Goal: Task Accomplishment & Management: Manage account settings

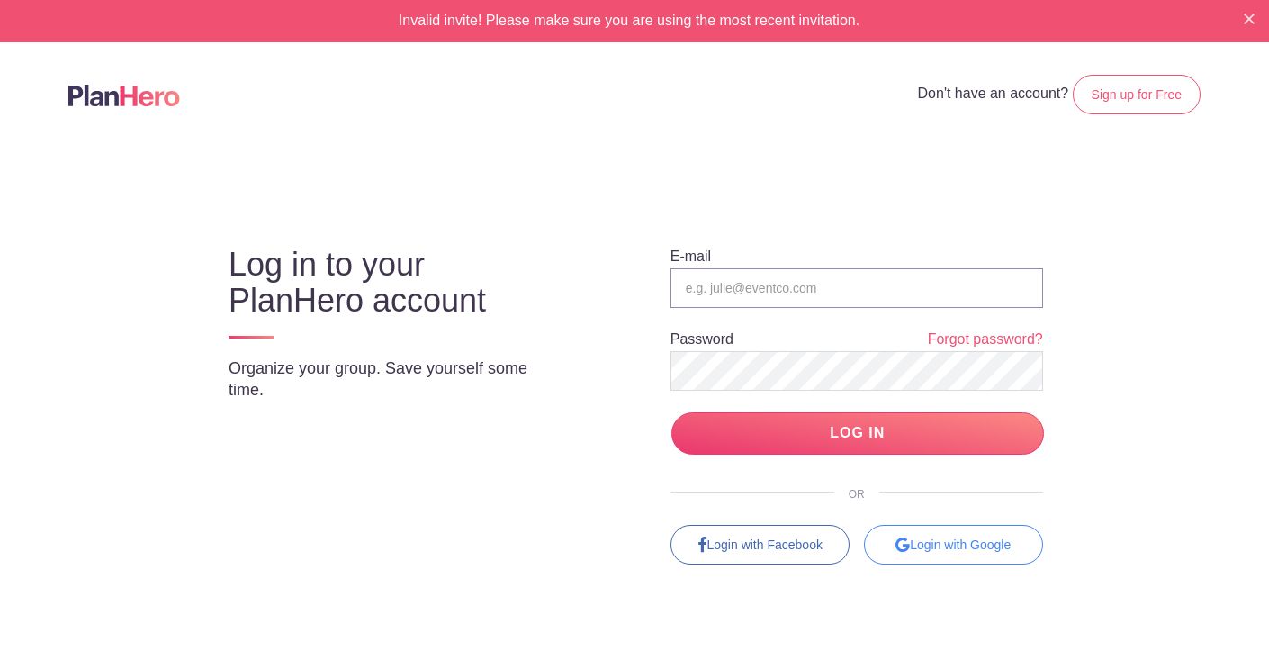
type input "maryanne42@gmail.com"
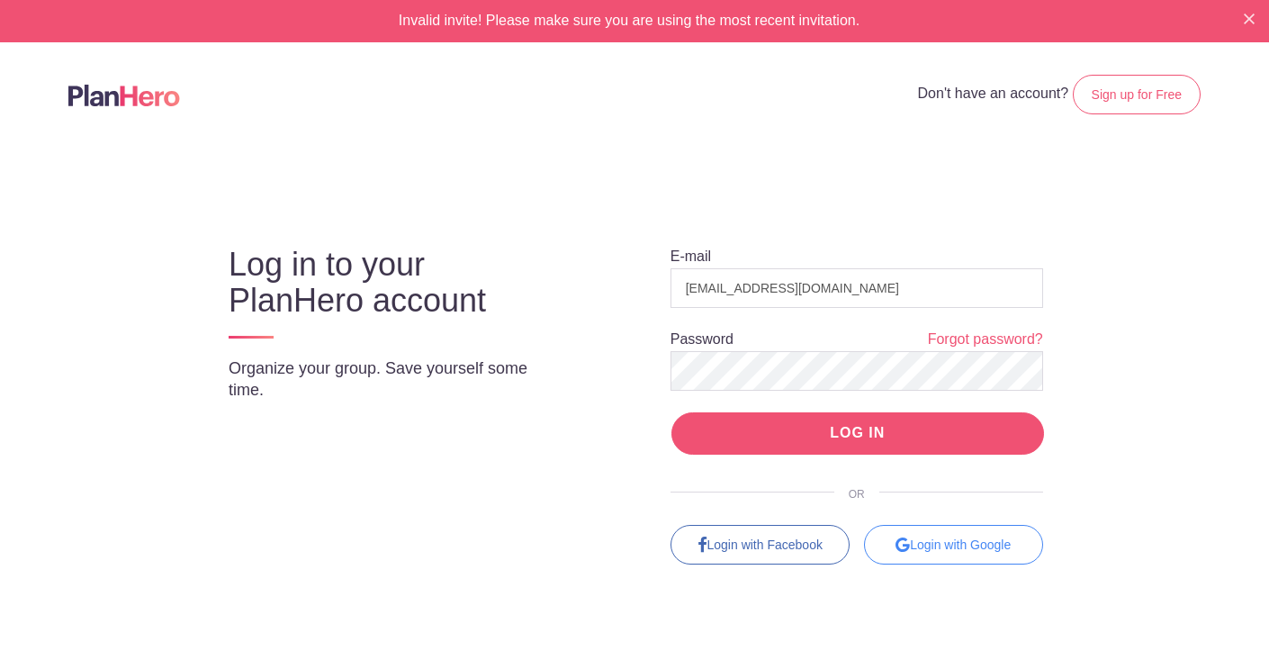
click at [836, 431] on input "LOG IN" at bounding box center [858, 433] width 373 height 42
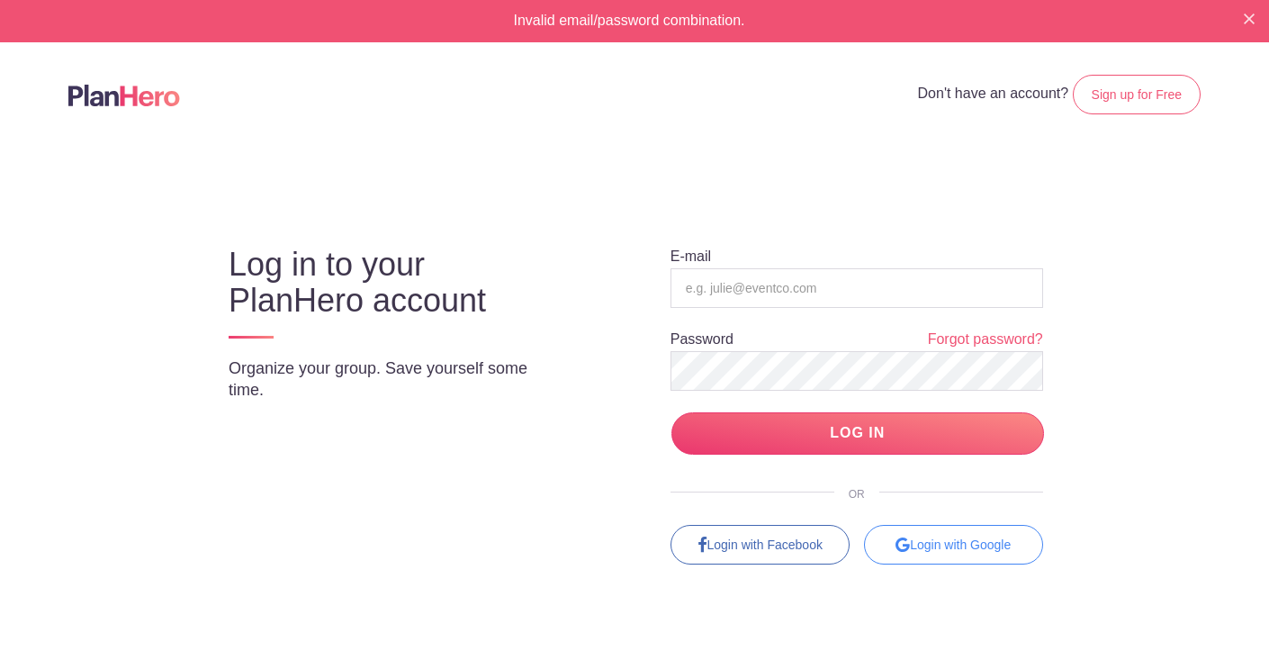
click at [836, 431] on input "LOG IN" at bounding box center [858, 433] width 373 height 42
type input "maryanne42@gmail.com"
click at [1043, 525] on div at bounding box center [1043, 525] width 0 height 0
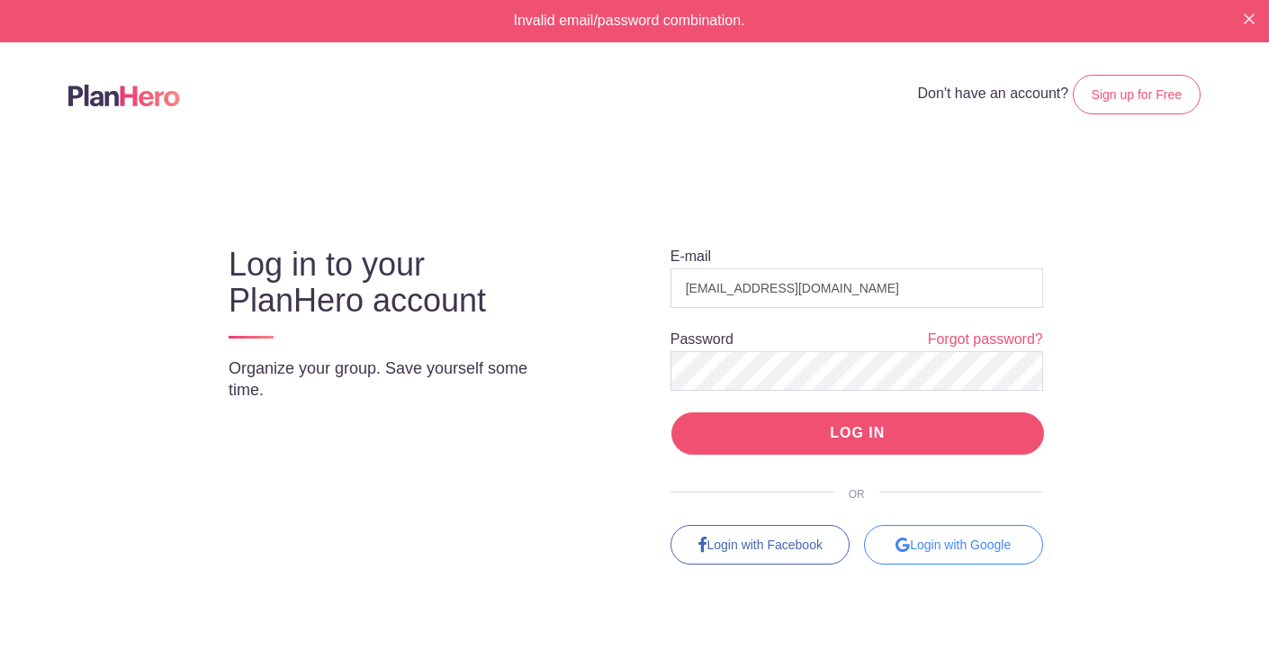
click at [824, 432] on input "LOG IN" at bounding box center [858, 433] width 373 height 42
